Goal: Register for event/course

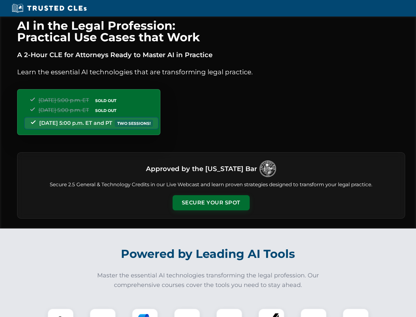
click at [211, 202] on button "Secure Your Spot" at bounding box center [211, 202] width 77 height 15
click at [61, 312] on img at bounding box center [60, 321] width 19 height 19
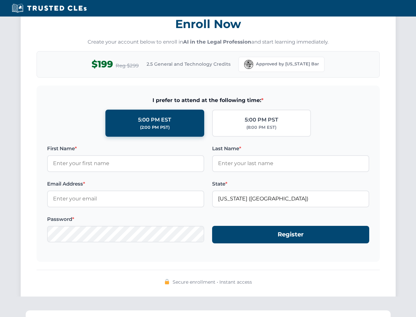
scroll to position [647, 0]
